Goal: Information Seeking & Learning: Check status

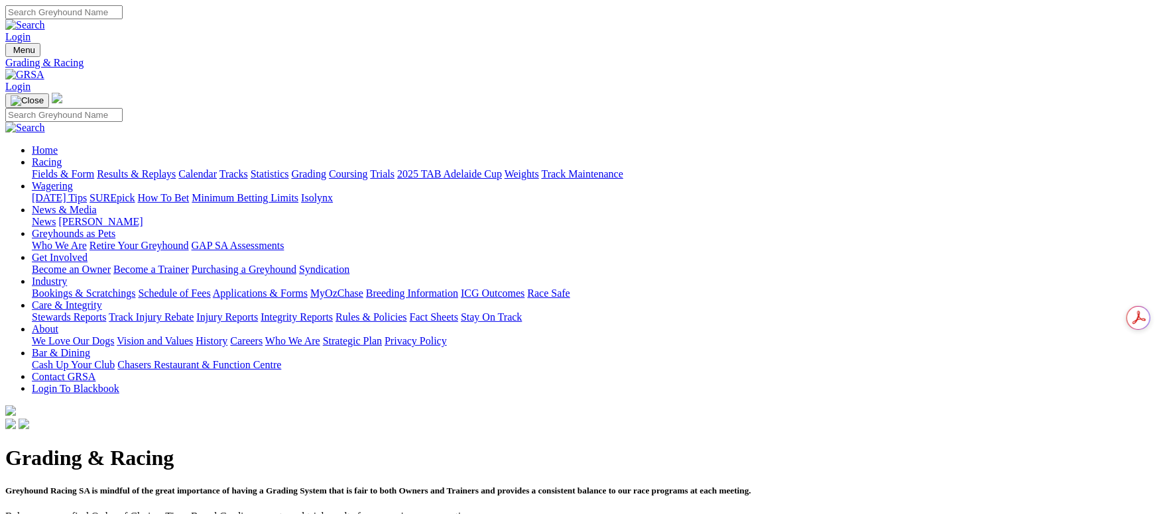
click at [94, 168] on link "Fields & Form" at bounding box center [63, 173] width 62 height 11
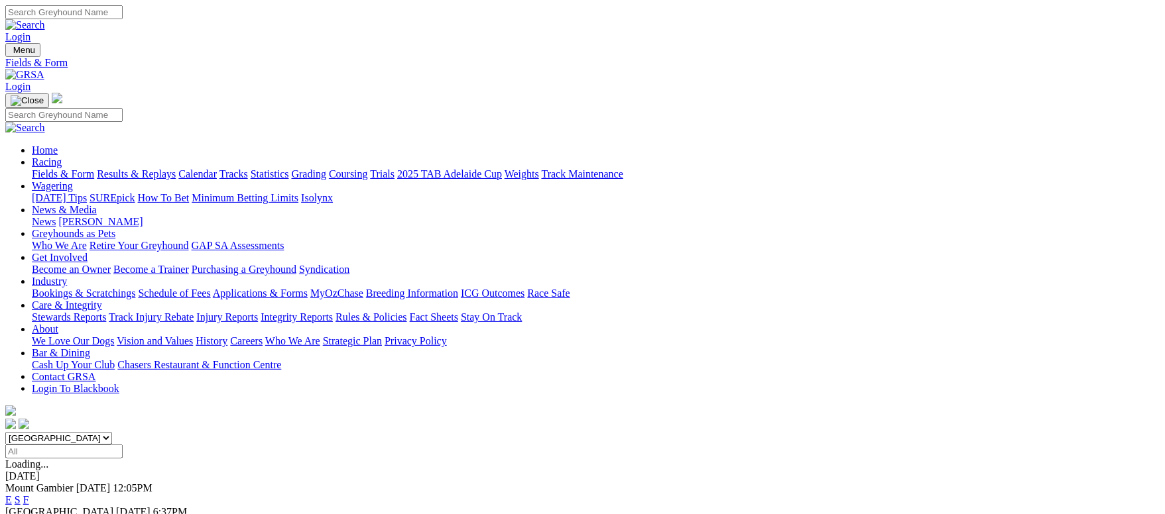
click at [29, 514] on link "F" at bounding box center [26, 523] width 6 height 11
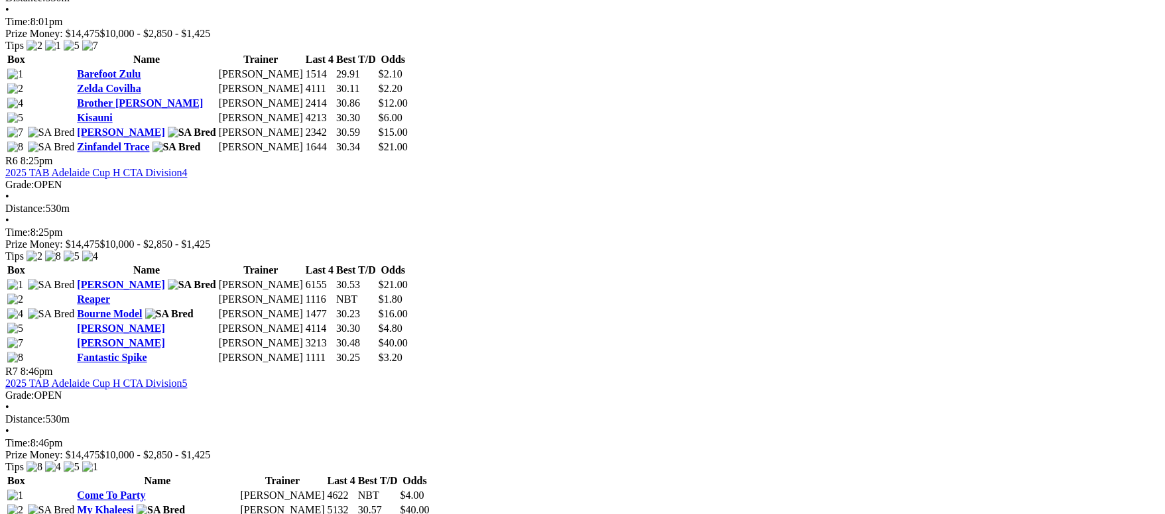
scroll to position [1691, 0]
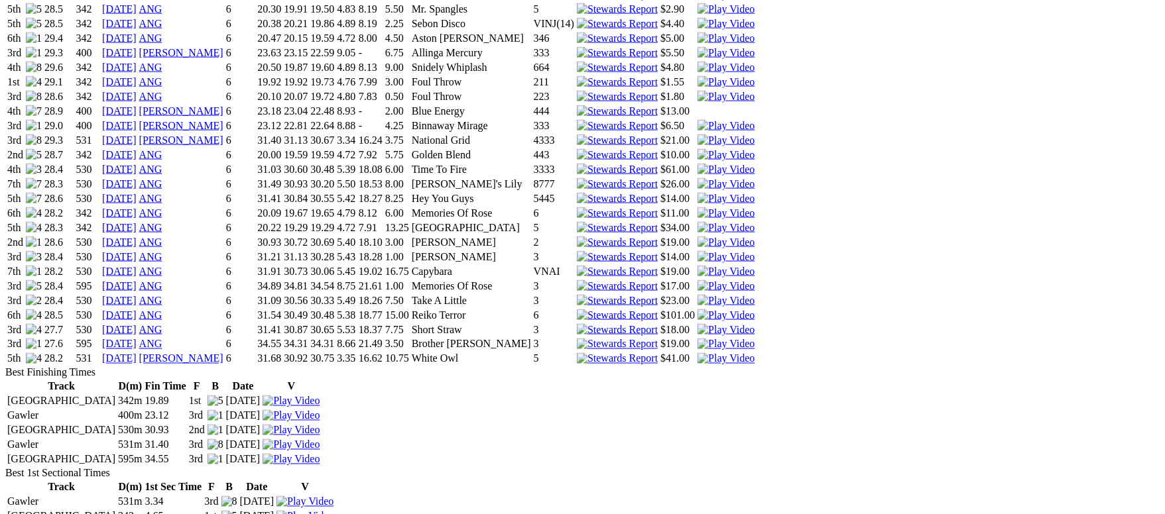
scroll to position [995, 0]
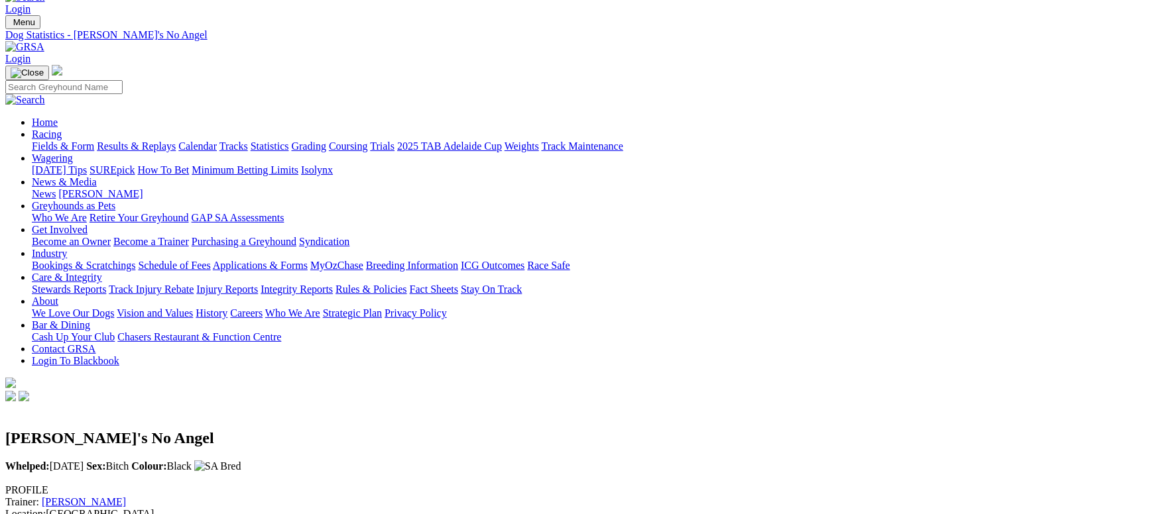
scroll to position [0, 0]
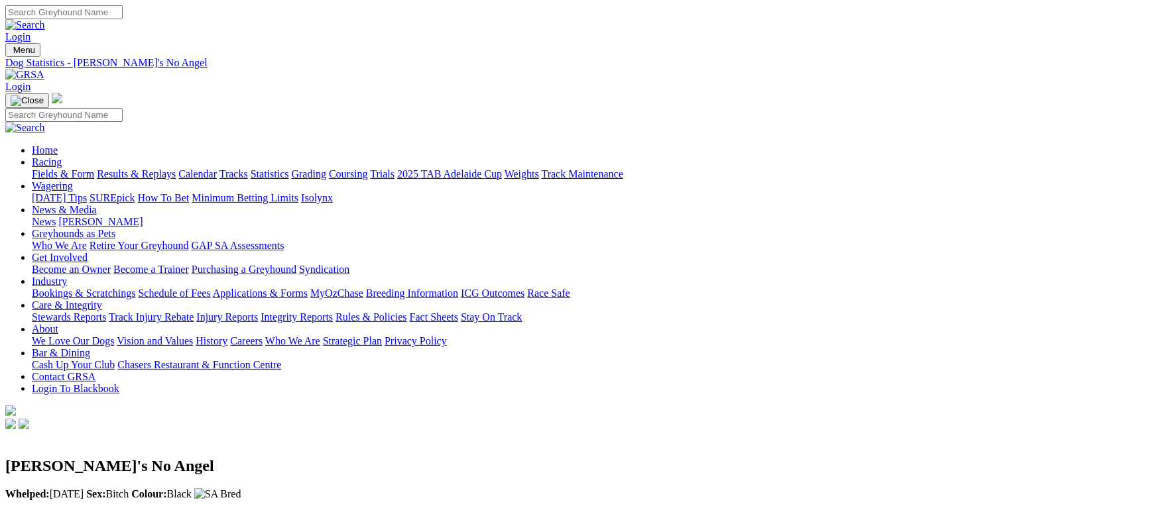
click at [94, 168] on link "Fields & Form" at bounding box center [63, 173] width 62 height 11
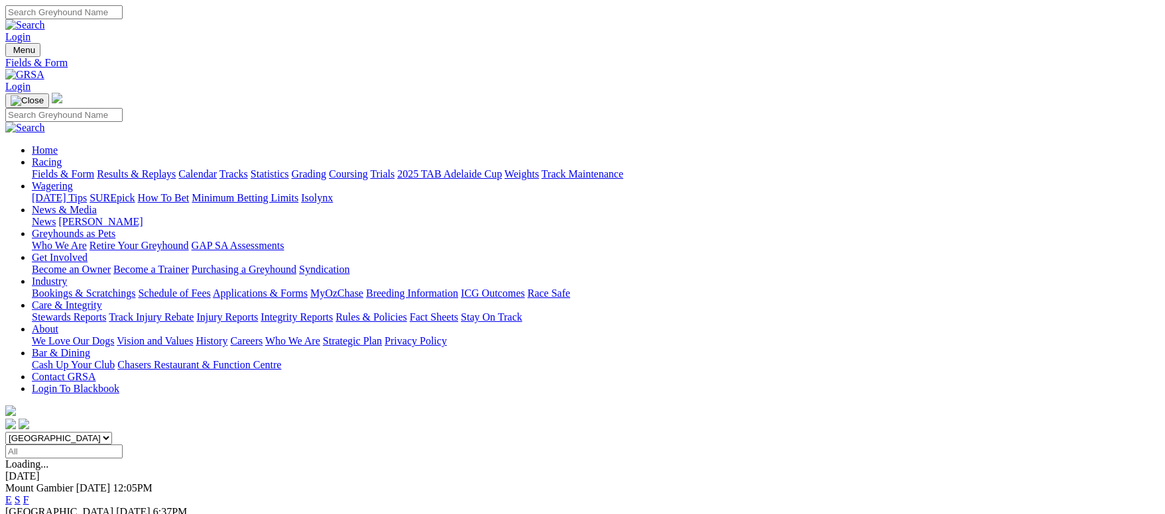
scroll to position [199, 0]
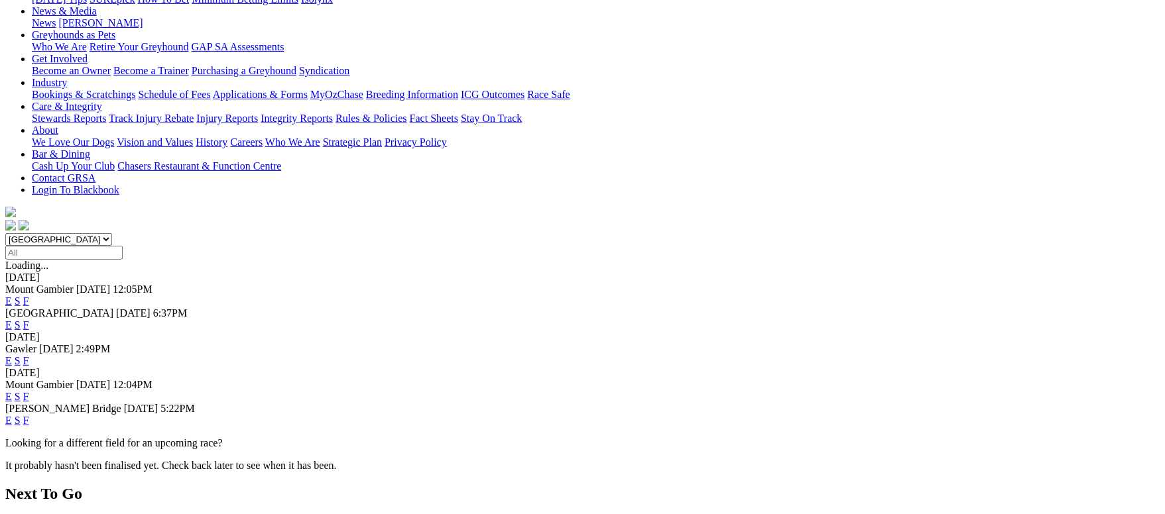
click at [29, 415] on link "F" at bounding box center [26, 420] width 6 height 11
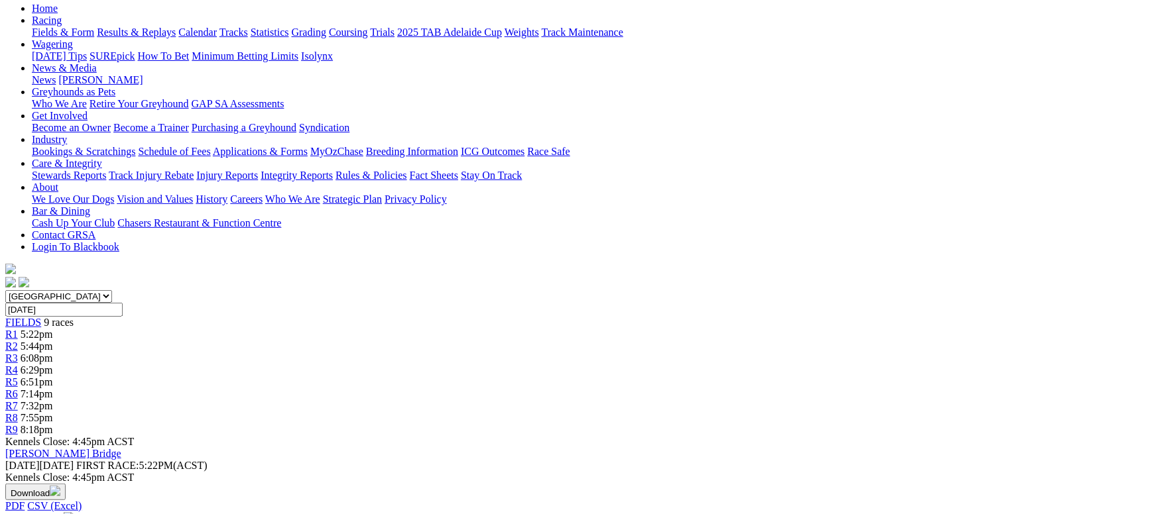
scroll to position [199, 0]
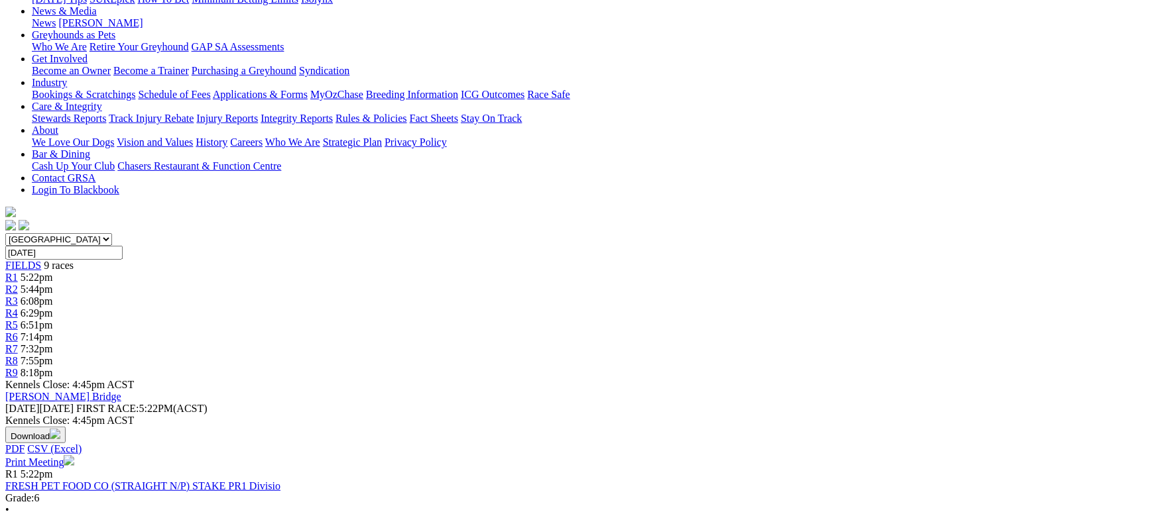
click at [280, 481] on link "FRESH PET FOOD CO (STRAIGHT N/P) STAKE PR1 Divisio" at bounding box center [142, 486] width 275 height 11
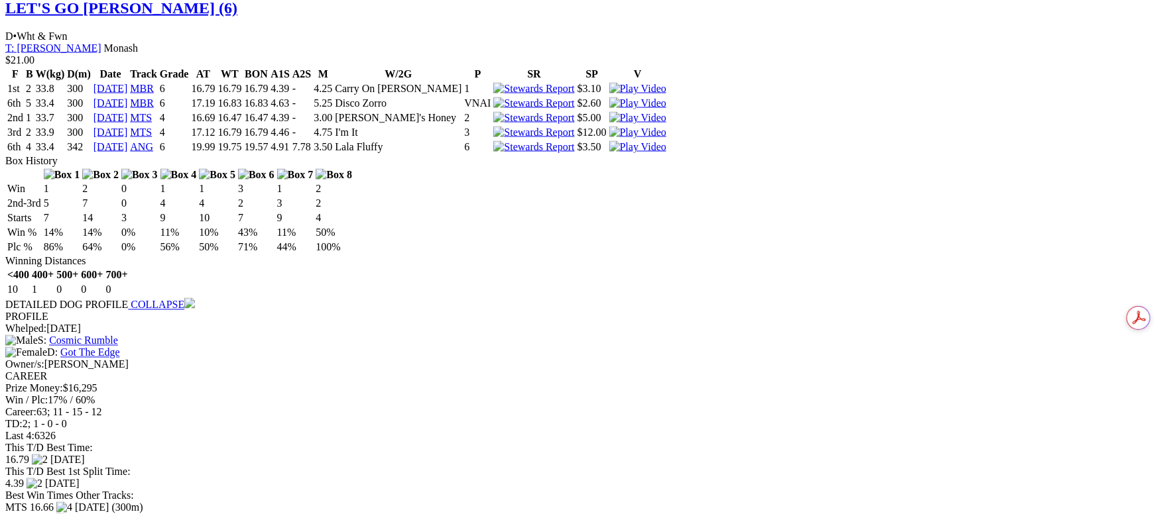
scroll to position [1292, 0]
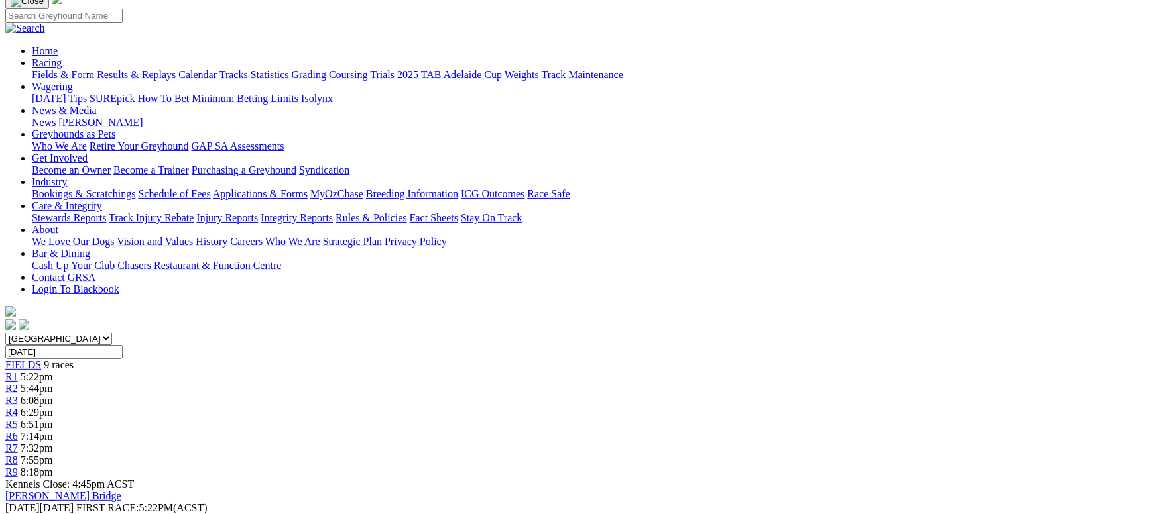
scroll to position [398, 0]
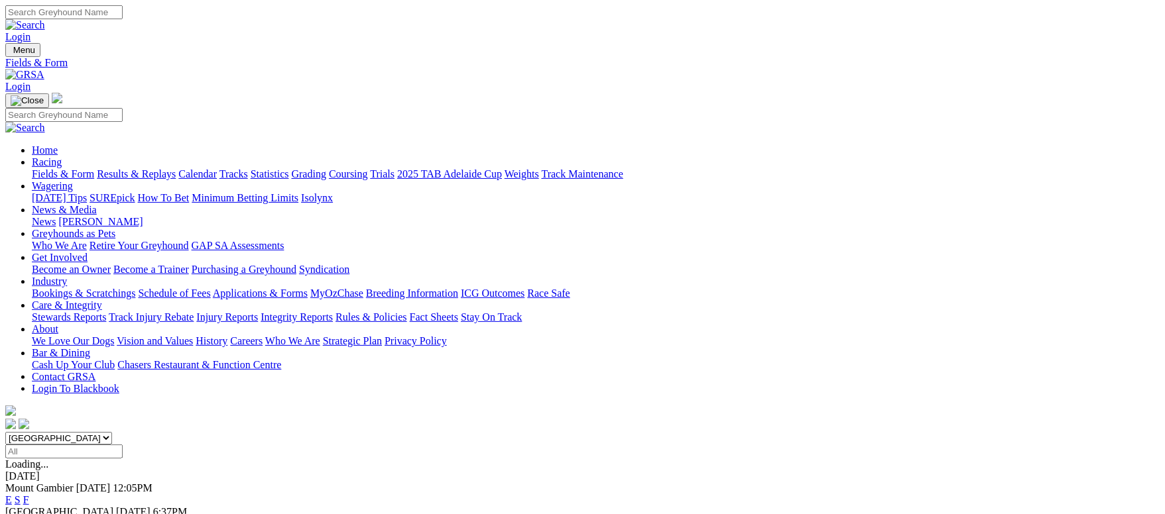
drag, startPoint x: 227, startPoint y: 104, endPoint x: 239, endPoint y: 104, distance: 11.3
click at [176, 168] on link "Results & Replays" at bounding box center [136, 173] width 79 height 11
click at [123, 445] on input "Select date" at bounding box center [63, 452] width 117 height 14
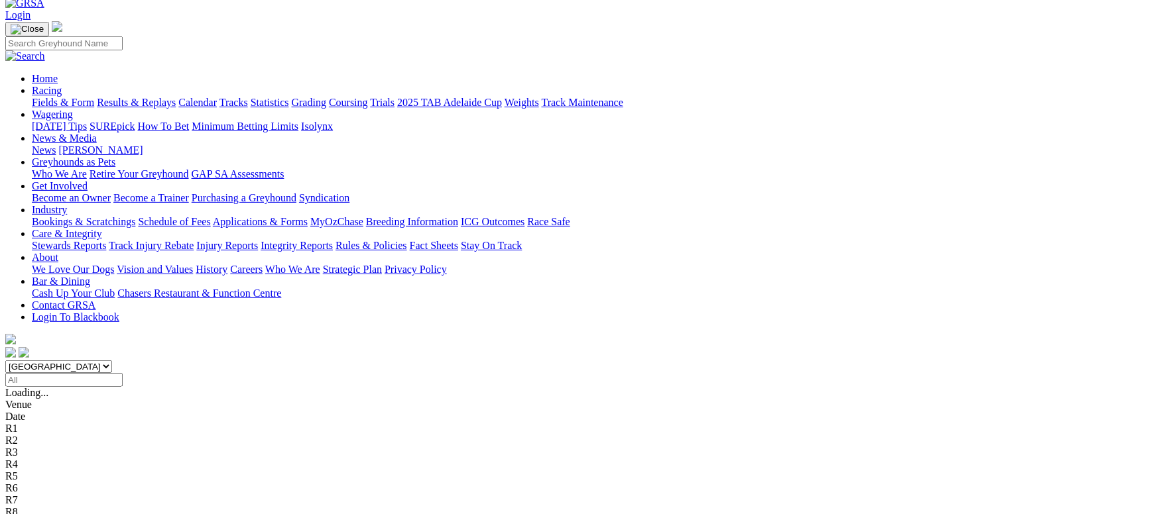
scroll to position [99, 0]
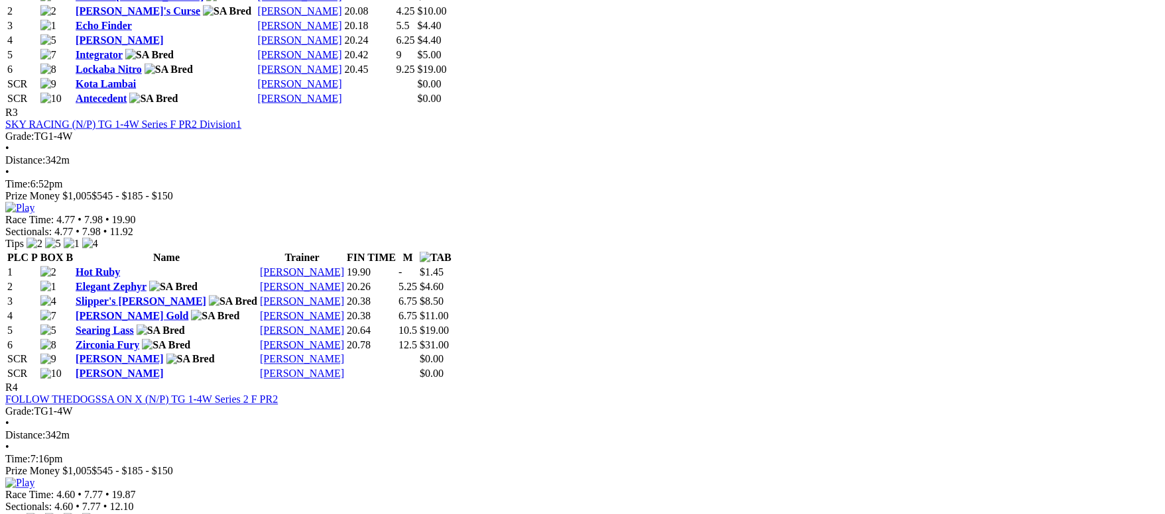
scroll to position [1093, 0]
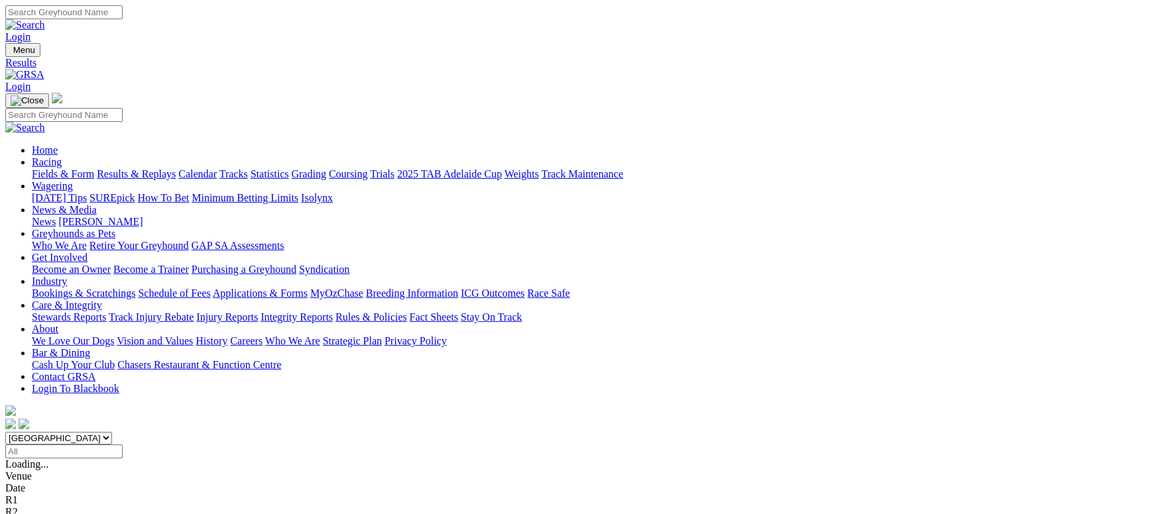
scroll to position [99, 0]
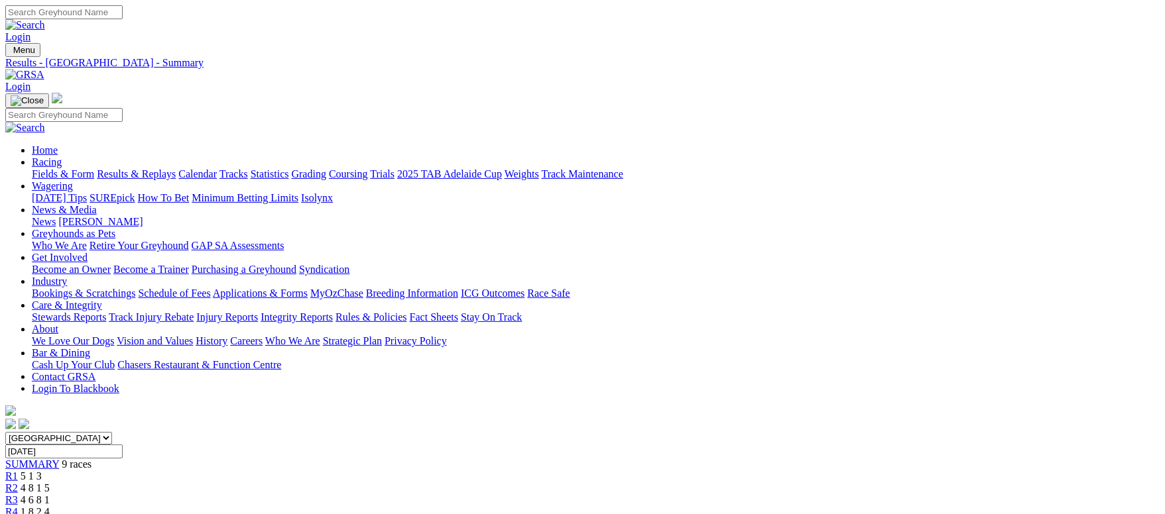
click at [123, 445] on input "Monday, 29 Sep 2025" at bounding box center [63, 452] width 117 height 14
type input "Monday, 22 Sep 2025"
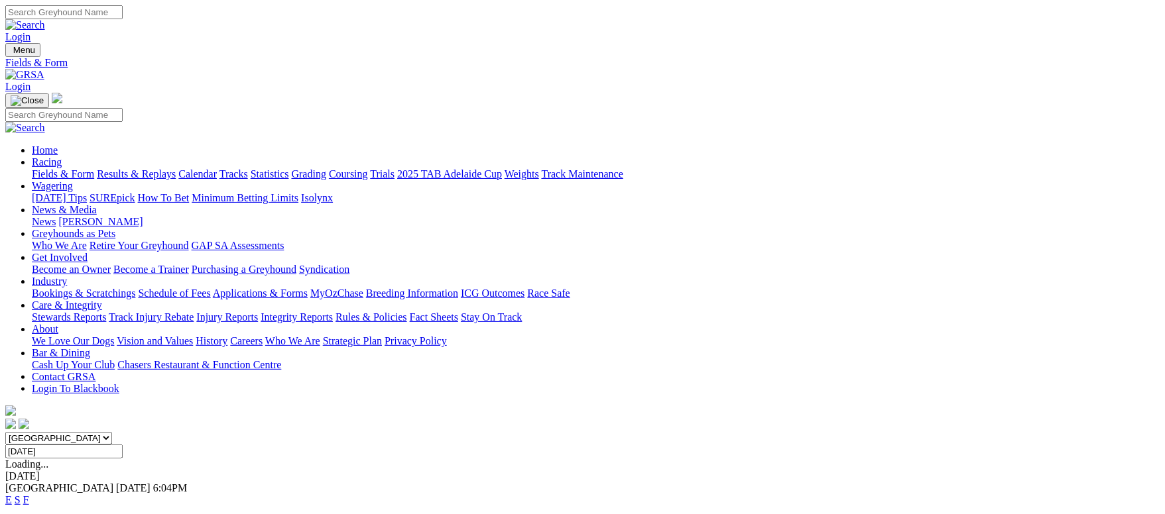
click at [29, 495] on link "F" at bounding box center [26, 500] width 6 height 11
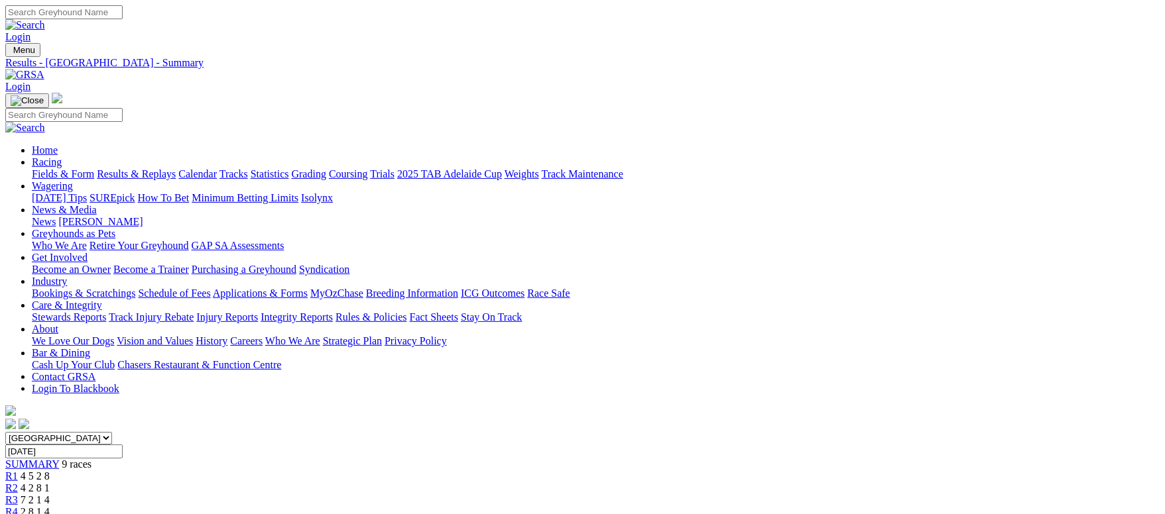
click at [123, 445] on input "Monday, 22 Sep 2025" at bounding box center [63, 452] width 117 height 14
type input "Monday, 15 Sep 2025"
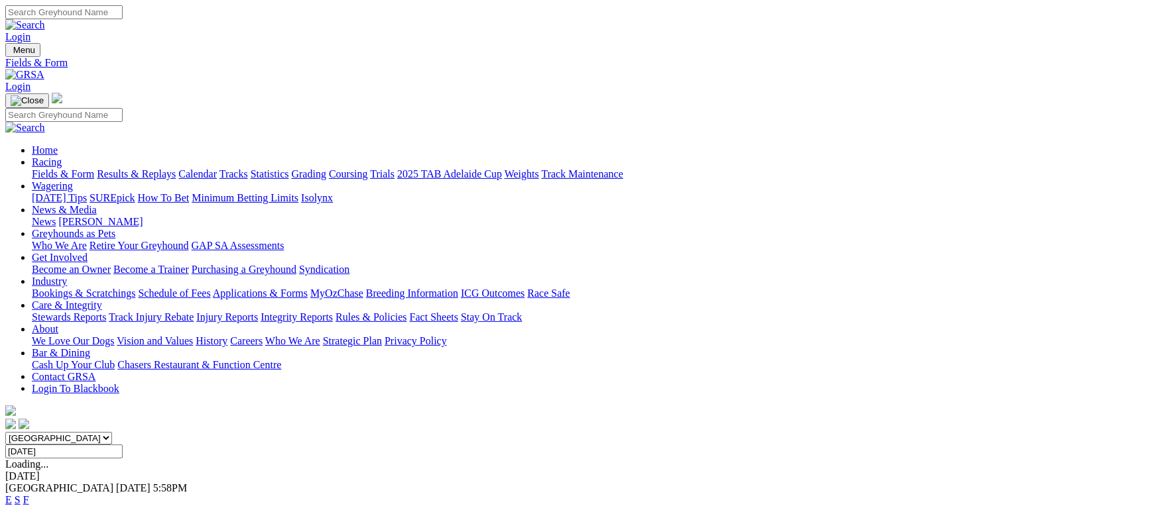
click at [29, 495] on link "F" at bounding box center [26, 500] width 6 height 11
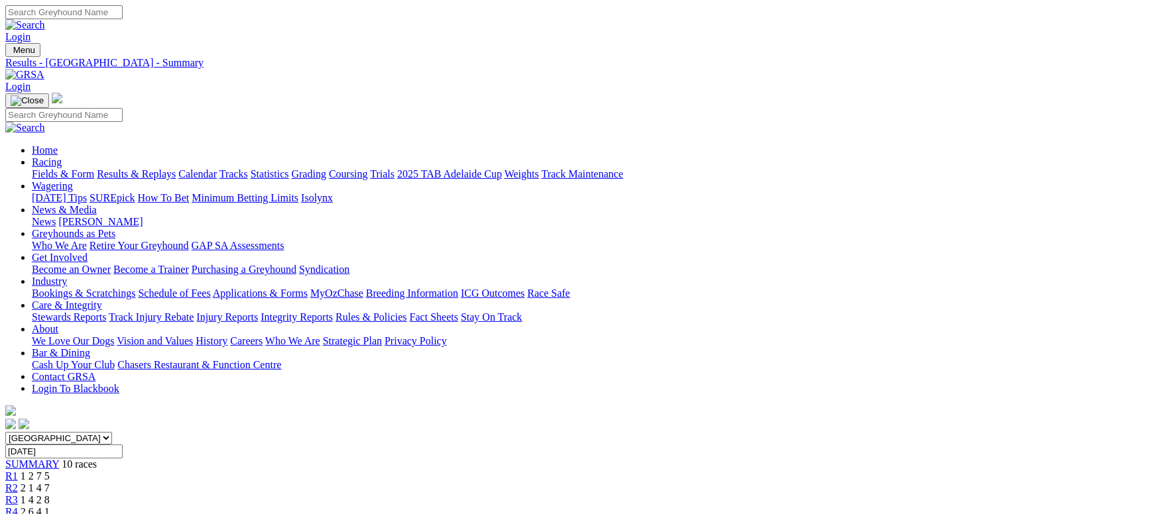
click at [123, 445] on input "Monday, 15 Sep 2025" at bounding box center [63, 452] width 117 height 14
type input "Thursday, 7 Aug 2025"
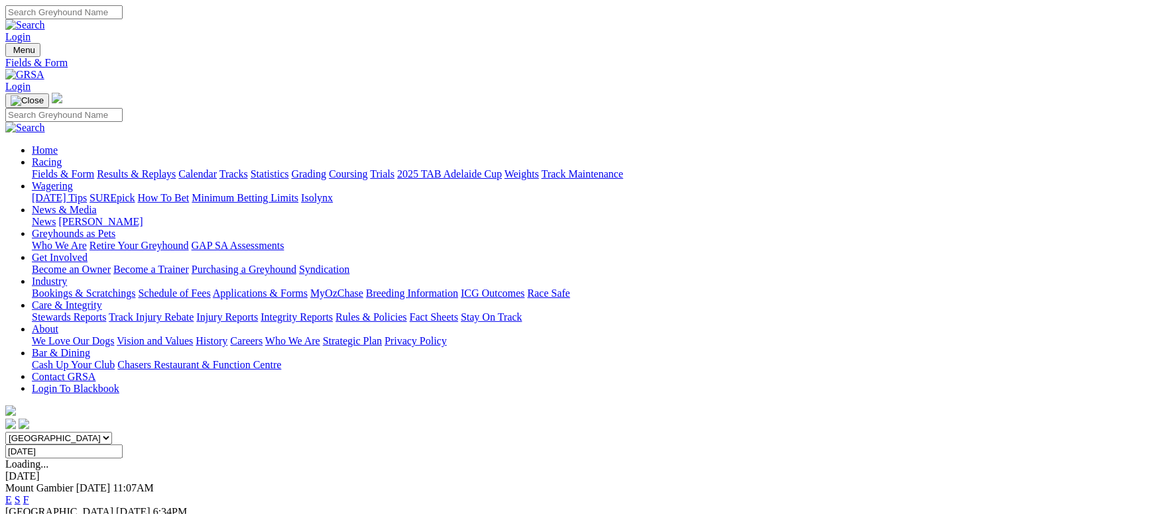
click at [29, 514] on link "F" at bounding box center [26, 523] width 6 height 11
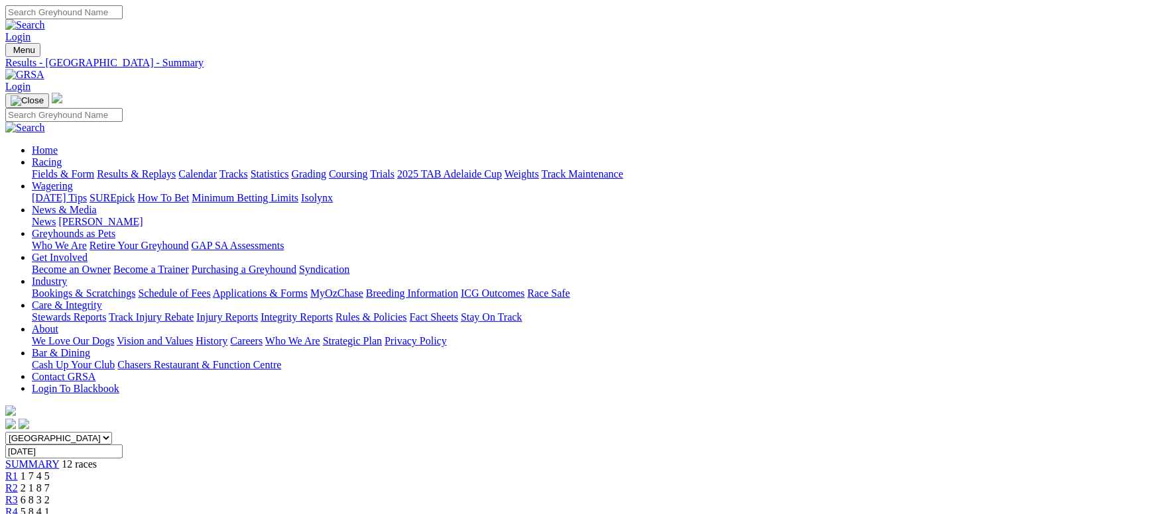
click at [123, 445] on input "Thursday, 7 Aug 2025" at bounding box center [63, 452] width 117 height 14
type input "Thursday, 14 Aug 2025"
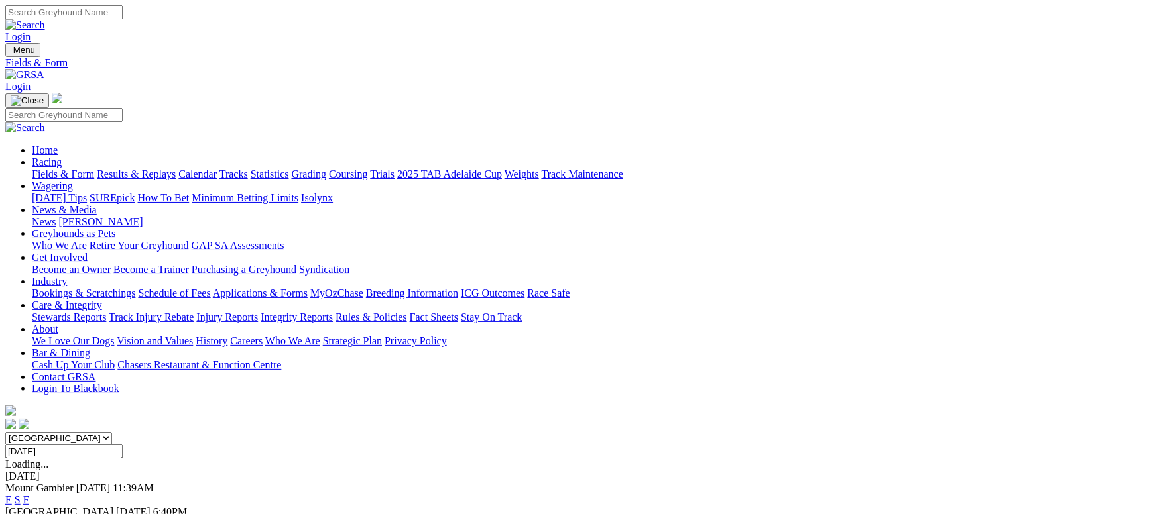
click at [29, 514] on span "F" at bounding box center [26, 523] width 6 height 11
click at [29, 514] on link "F" at bounding box center [26, 523] width 6 height 11
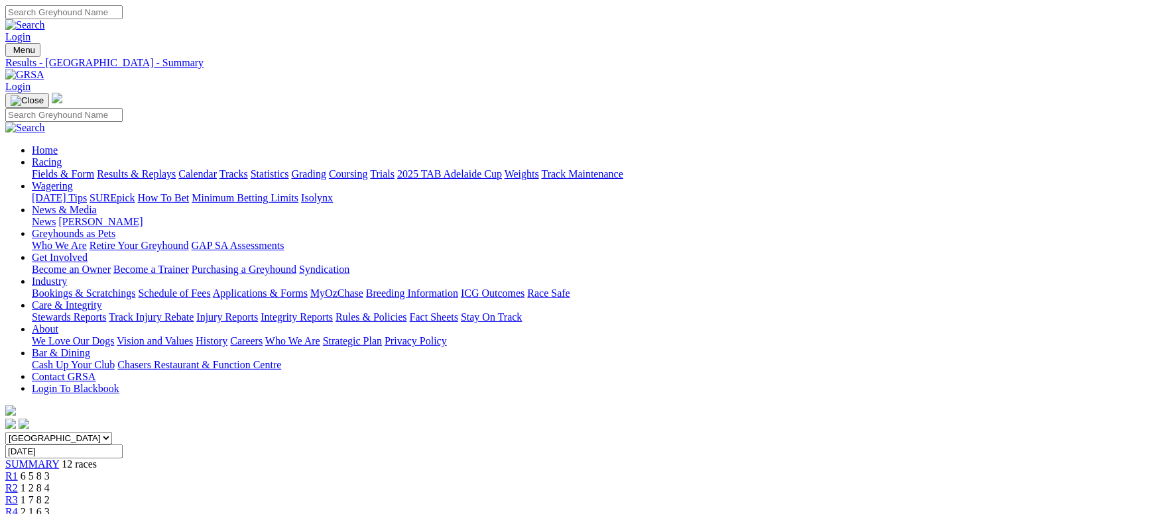
click at [123, 445] on input "[DATE]" at bounding box center [63, 452] width 117 height 14
type input "[DATE]"
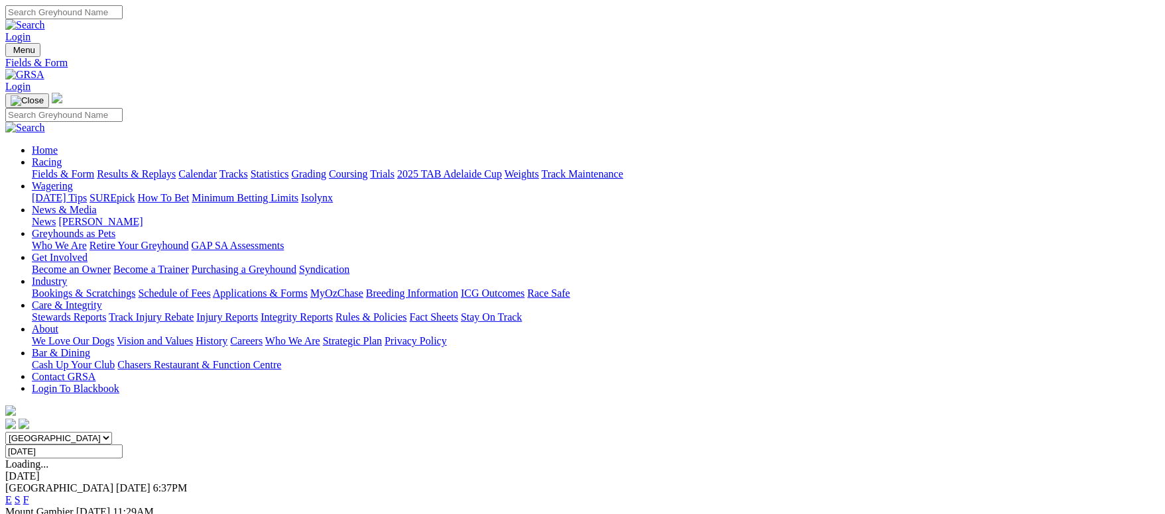
click at [29, 495] on link "F" at bounding box center [26, 500] width 6 height 11
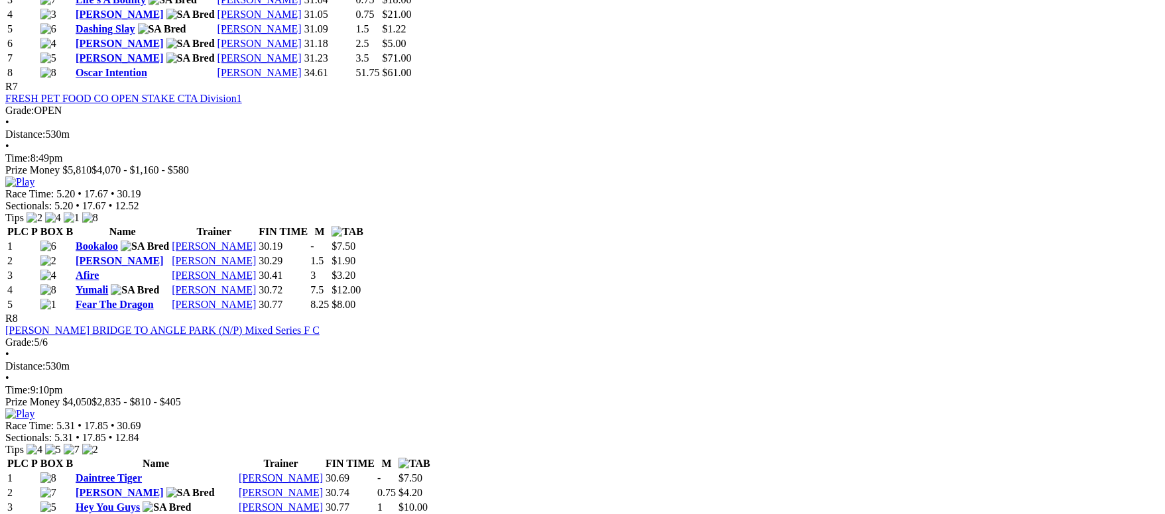
scroll to position [2187, 0]
